Goal: Check status

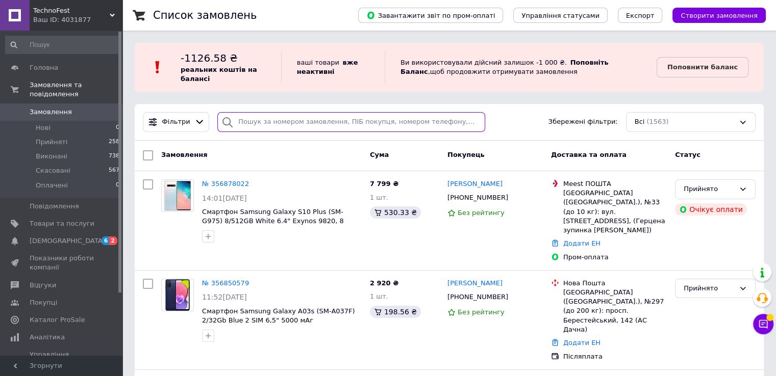
click at [272, 121] on input "search" at bounding box center [351, 122] width 268 height 20
paste input "[PERSON_NAME]"
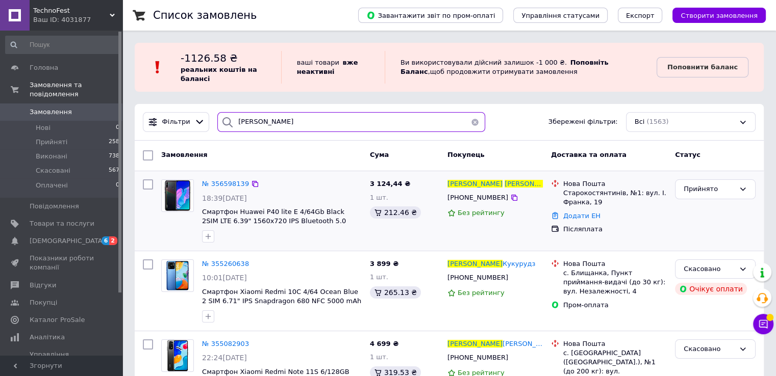
type input "[PERSON_NAME]"
click at [208, 188] on div "№ 356598139" at bounding box center [225, 185] width 49 height 12
click at [216, 187] on span "№ 356598139" at bounding box center [225, 184] width 47 height 8
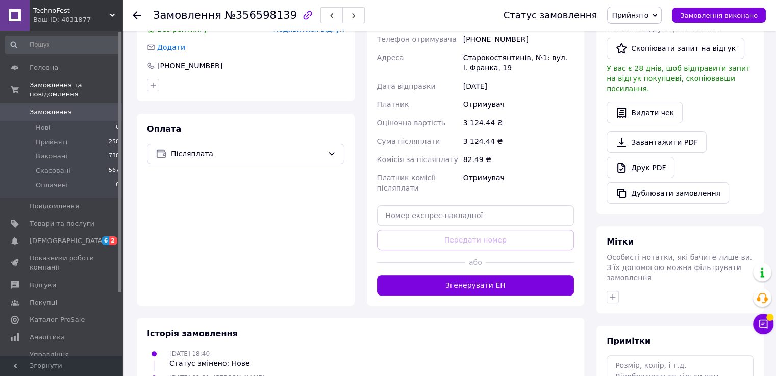
scroll to position [298, 0]
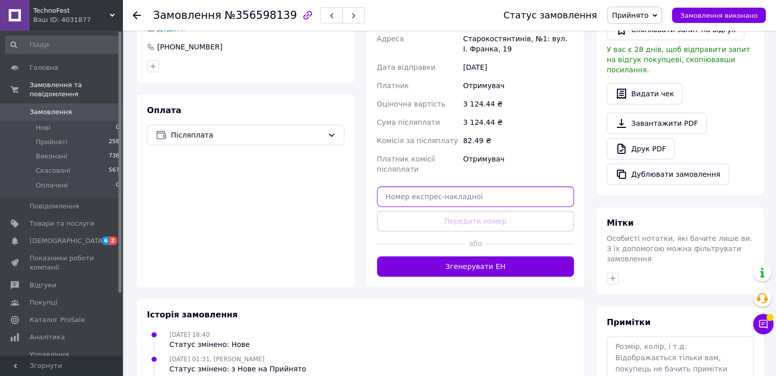
click at [455, 192] on input "text" at bounding box center [475, 197] width 197 height 20
click at [455, 192] on input "5900" at bounding box center [475, 197] width 197 height 20
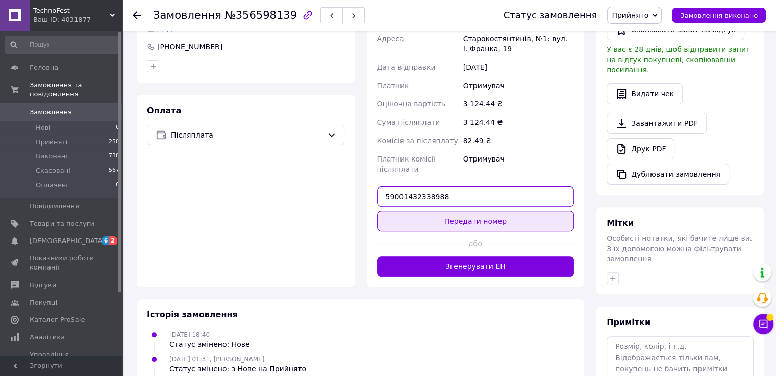
type input "59001432338988"
click at [476, 213] on button "Передати номер" at bounding box center [475, 221] width 197 height 20
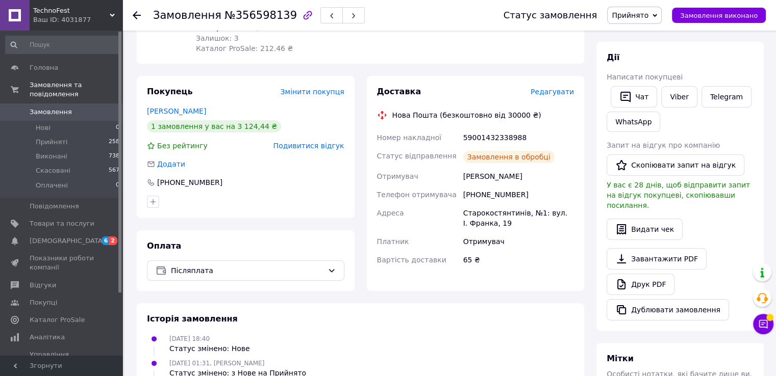
scroll to position [0, 0]
